Goal: Task Accomplishment & Management: Manage account settings

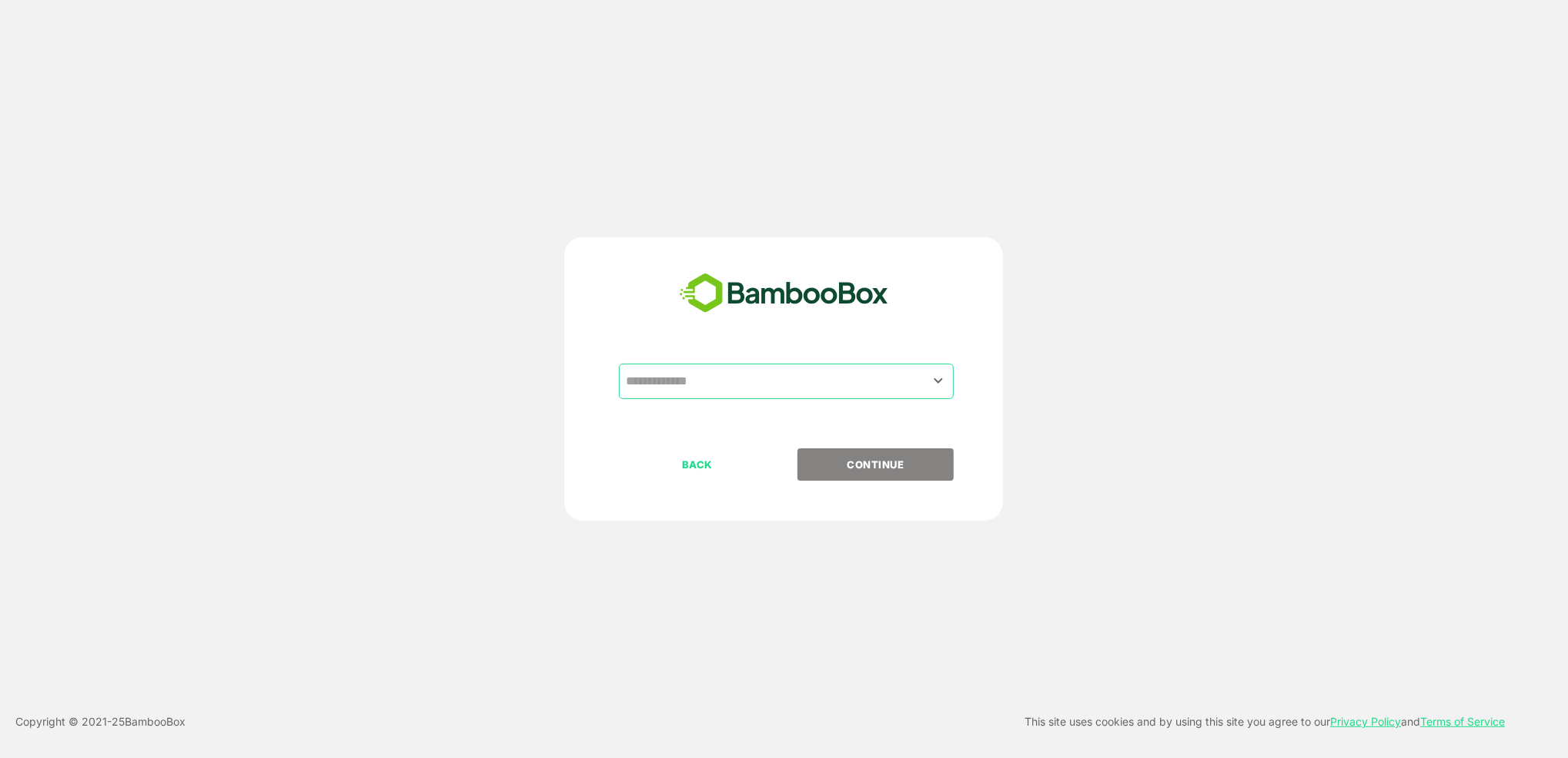
click at [721, 370] on input "text" at bounding box center [787, 381] width 329 height 30
click at [727, 382] on input "text" at bounding box center [787, 381] width 329 height 30
click at [933, 388] on icon "Open" at bounding box center [939, 380] width 19 height 19
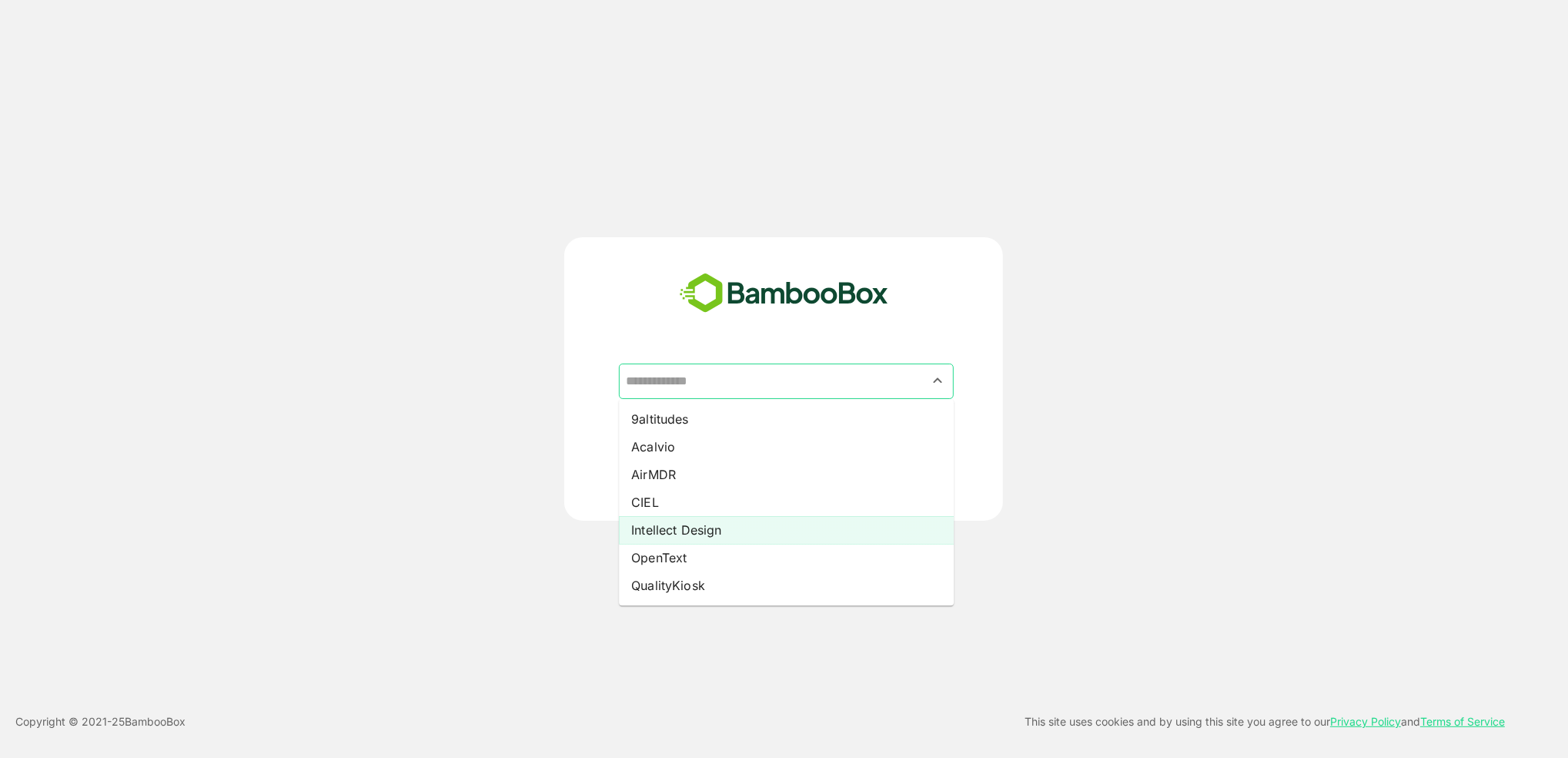
click at [766, 526] on li "Intellect Design" at bounding box center [787, 530] width 335 height 28
type input "**********"
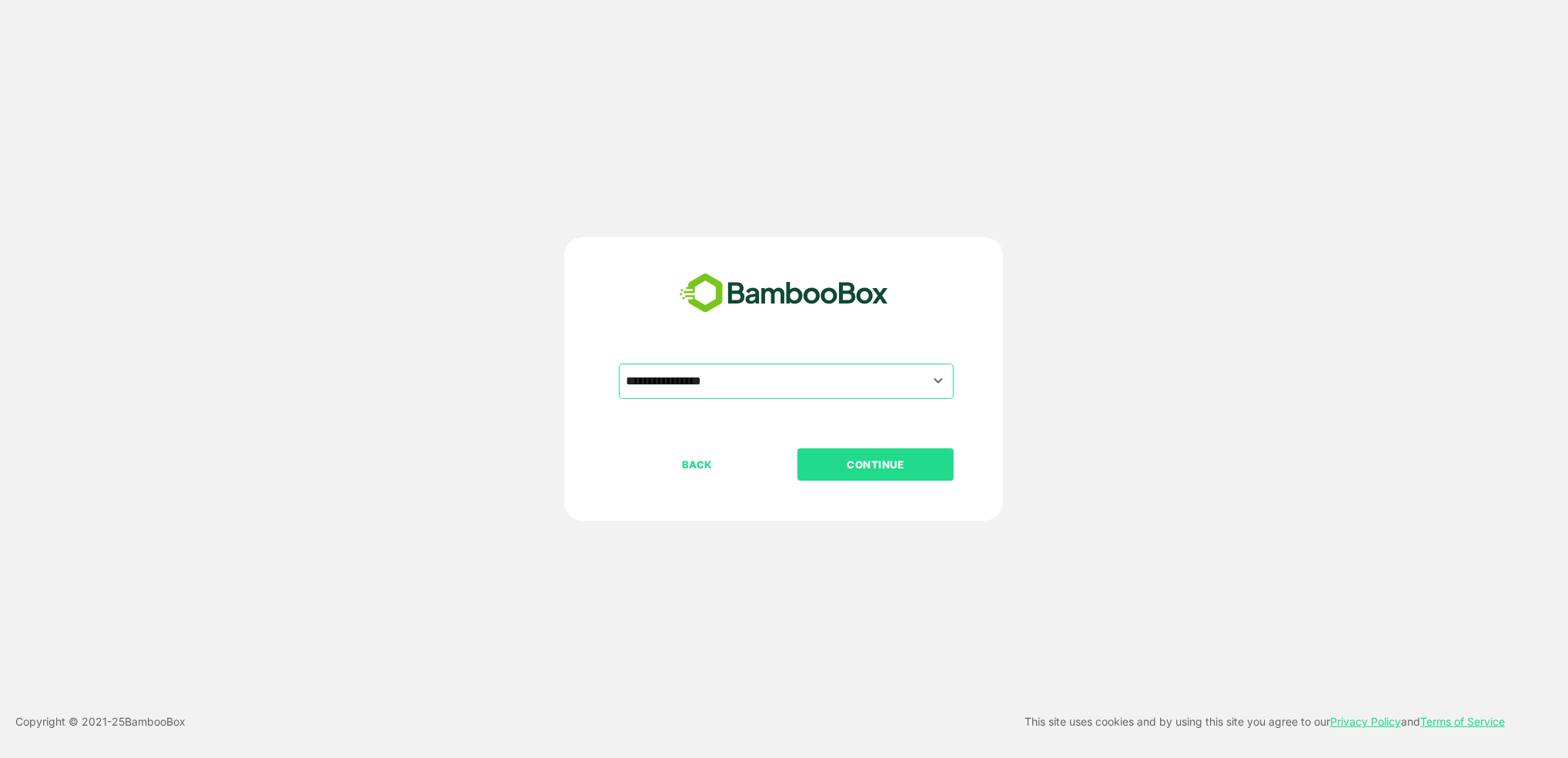
click at [856, 480] on button "CONTINUE" at bounding box center [876, 464] width 156 height 32
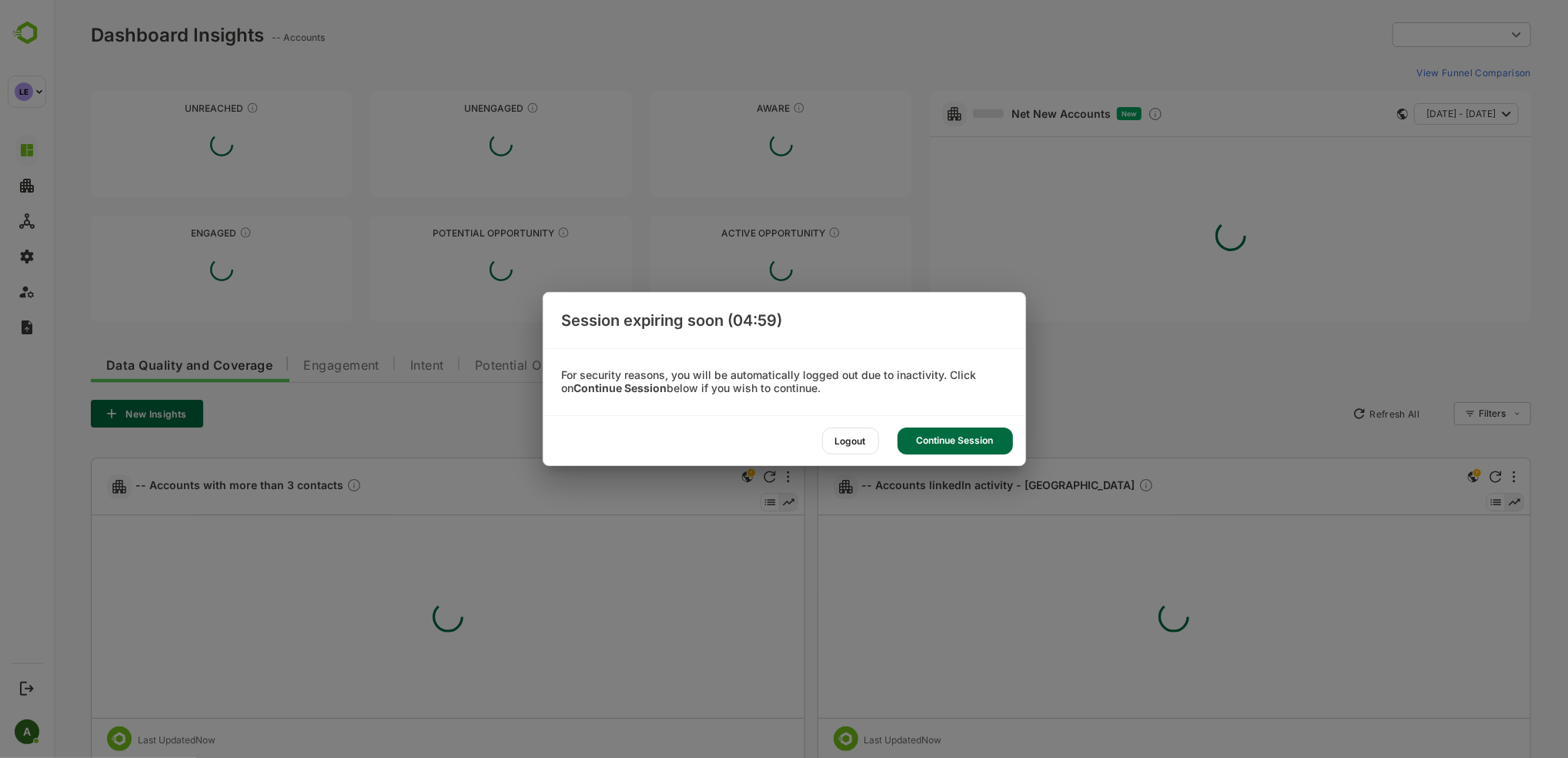
type input "**********"
click at [987, 442] on div "Continue Session" at bounding box center [956, 441] width 115 height 27
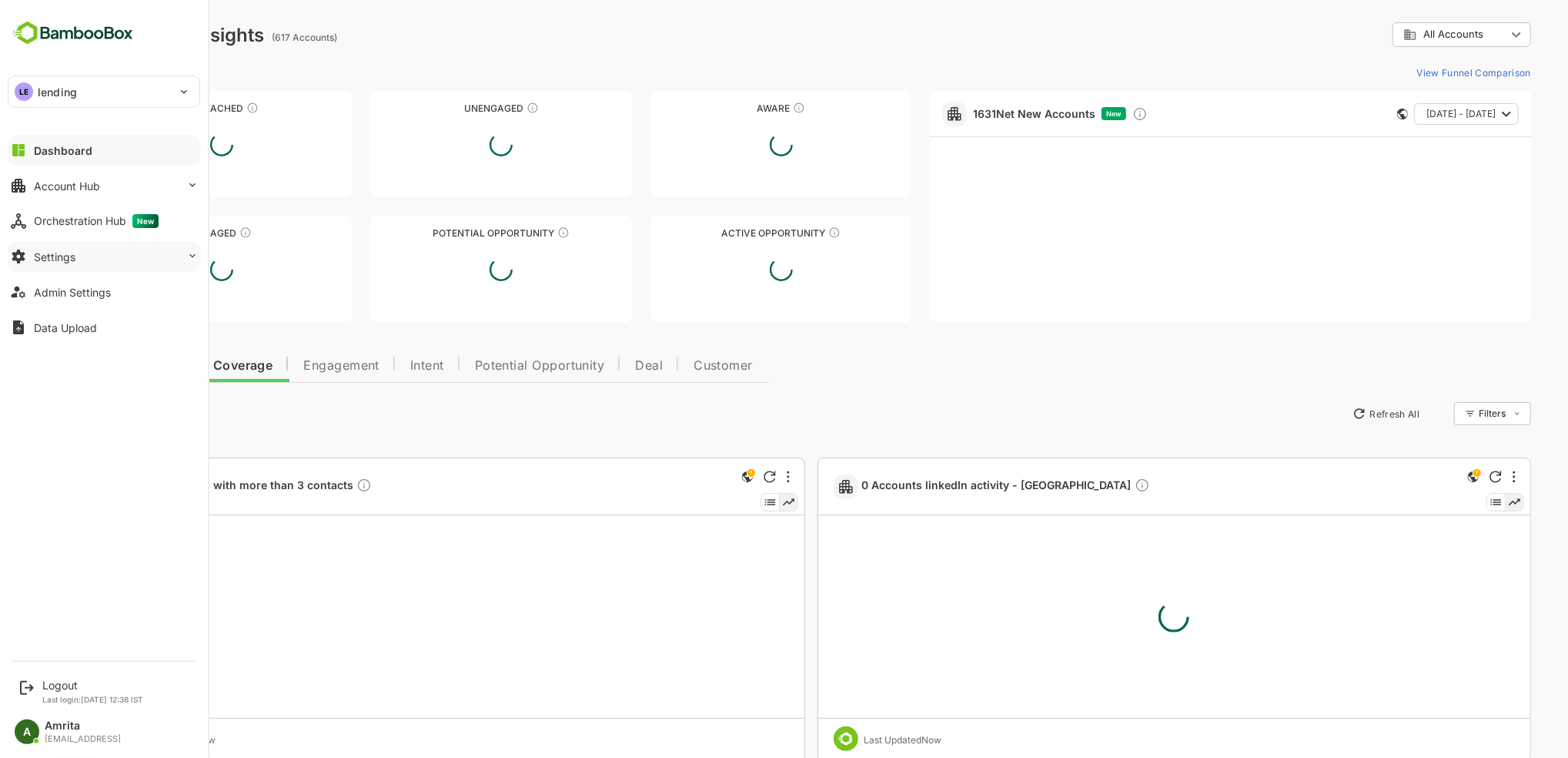
click at [27, 257] on icon at bounding box center [18, 256] width 19 height 19
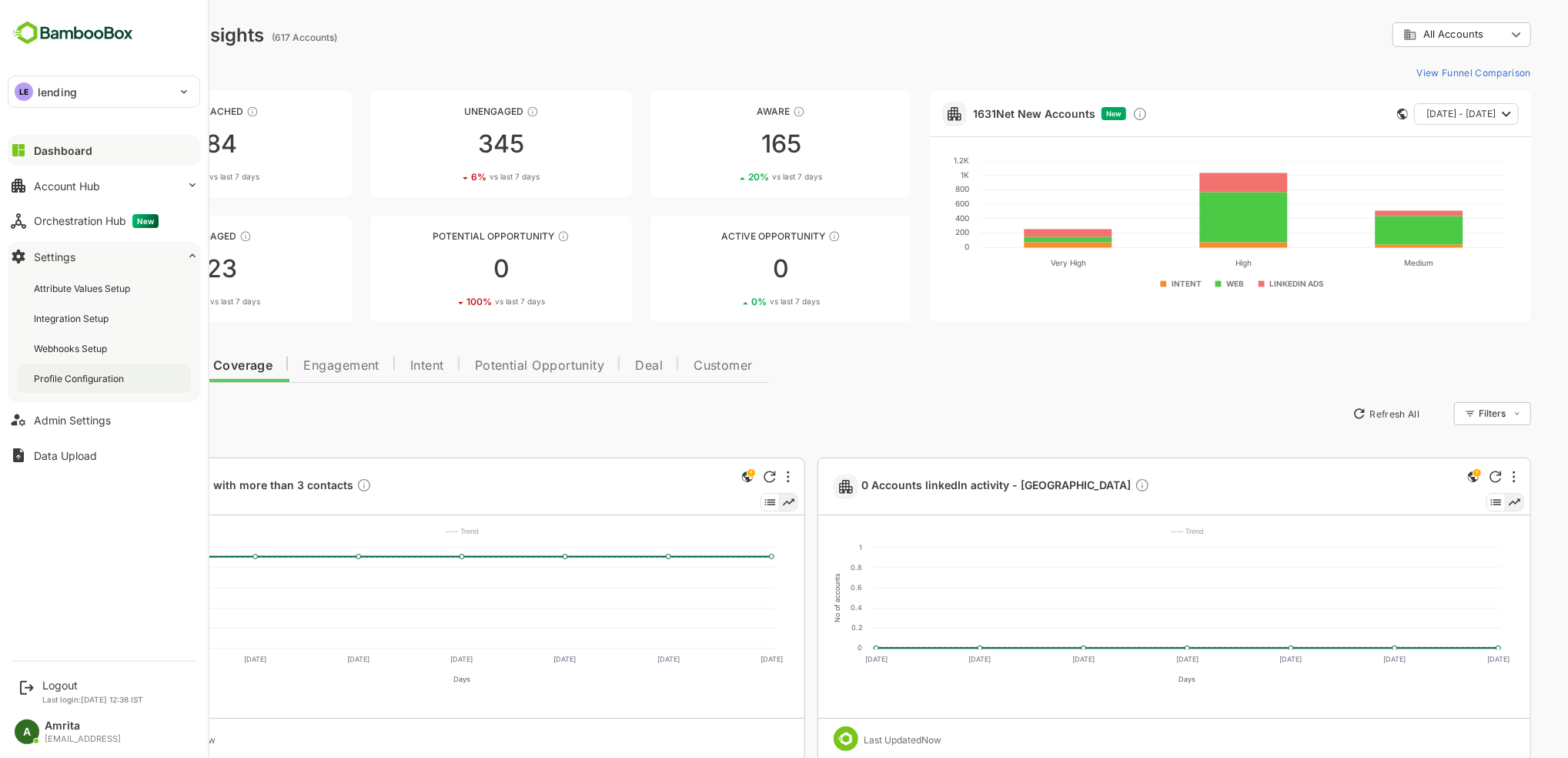
click at [92, 379] on div "Profile Configuration" at bounding box center [81, 379] width 94 height 13
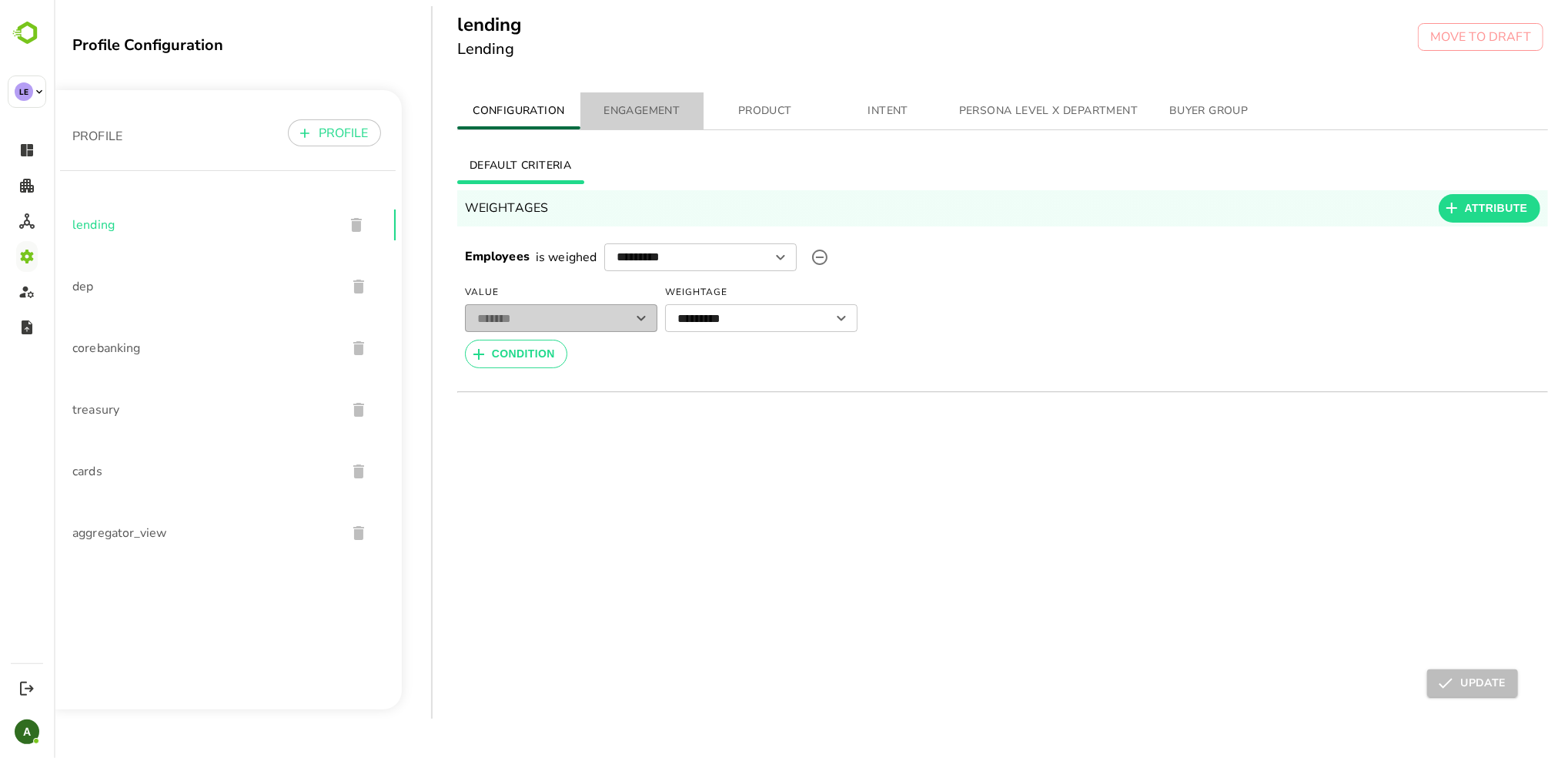
click at [667, 115] on span "ENGAGEMENT" at bounding box center [641, 111] width 104 height 19
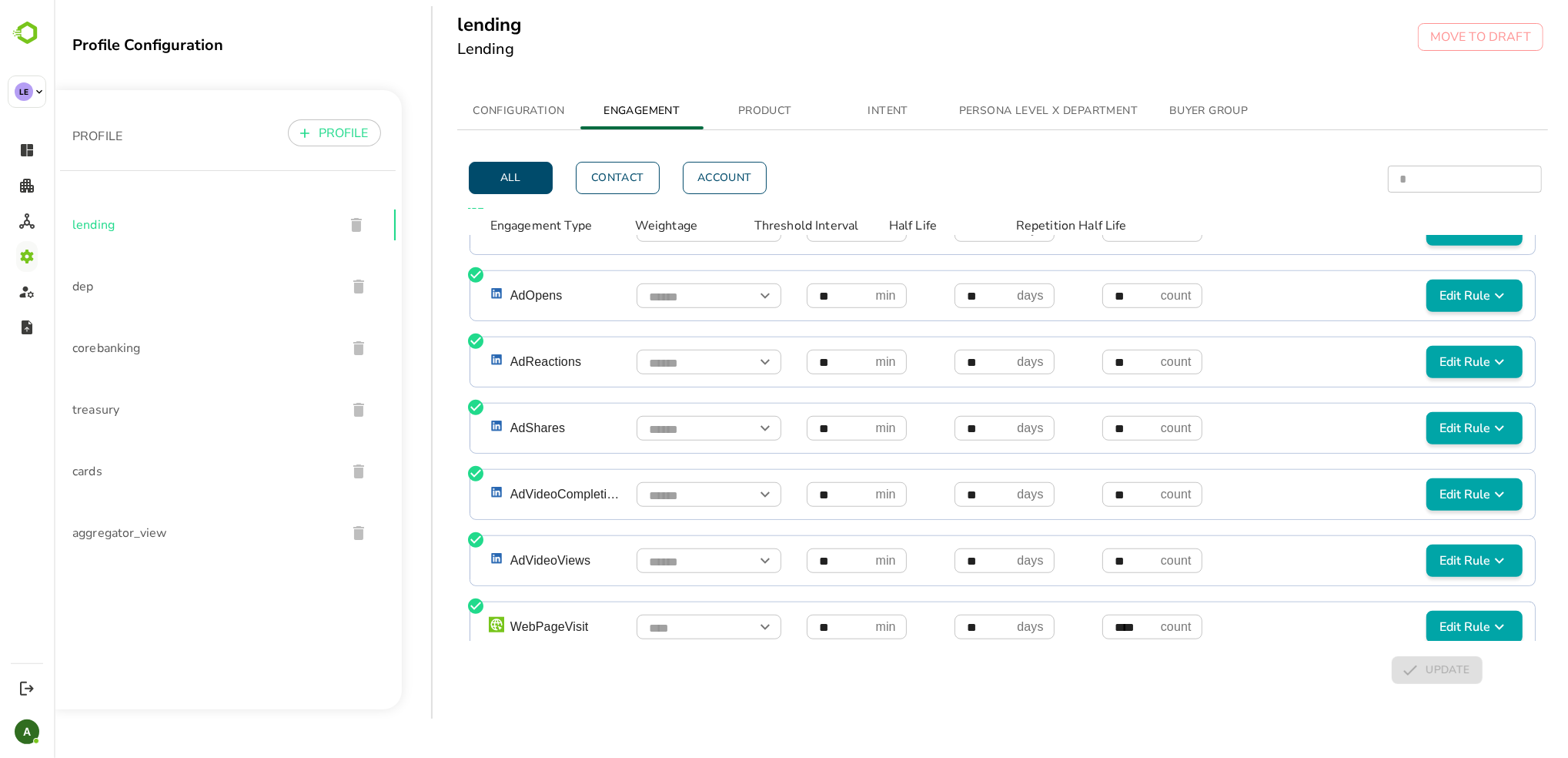
scroll to position [908, 0]
